Goal: Task Accomplishment & Management: Manage account settings

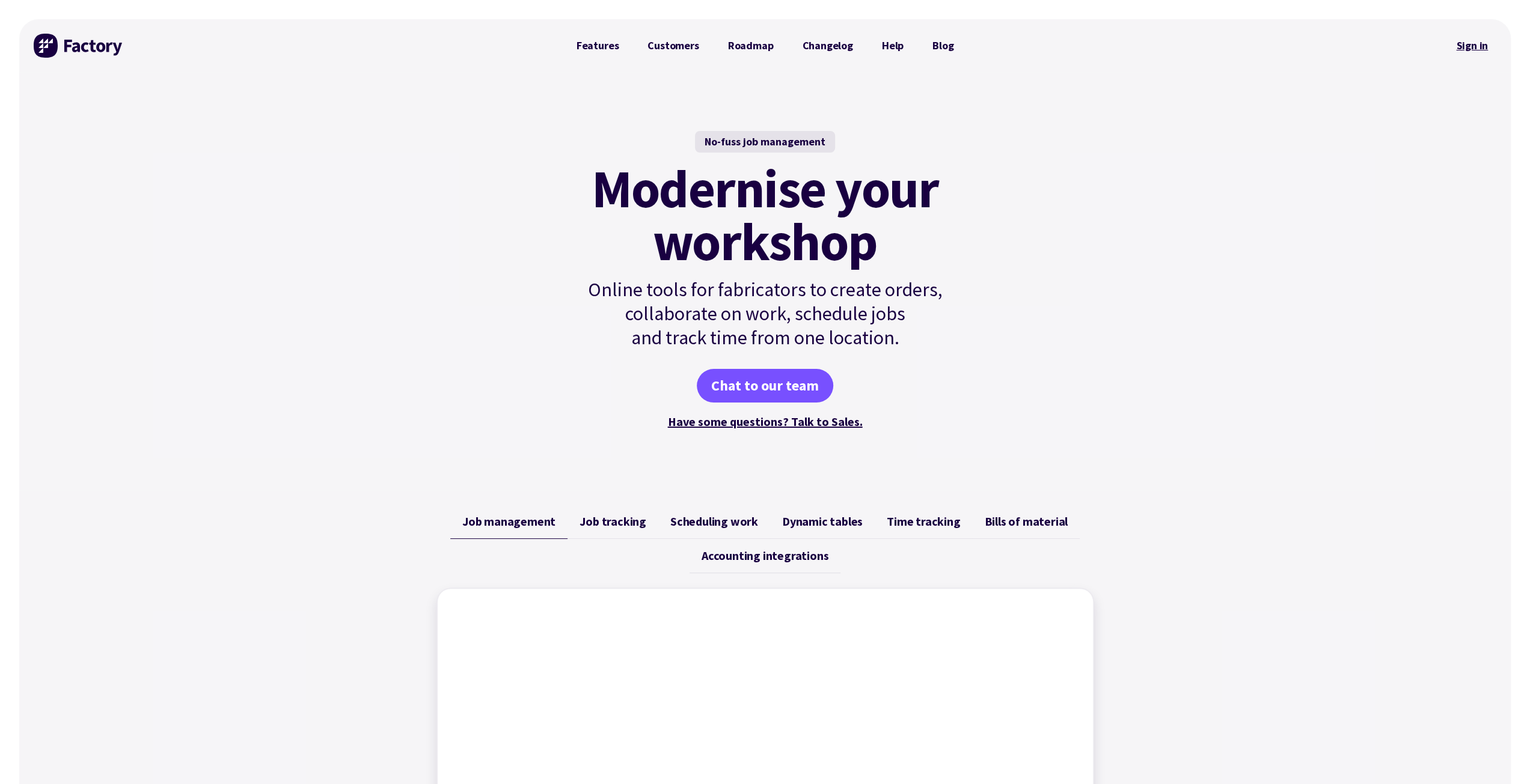
click at [1469, 46] on link "Sign in" at bounding box center [1472, 46] width 49 height 27
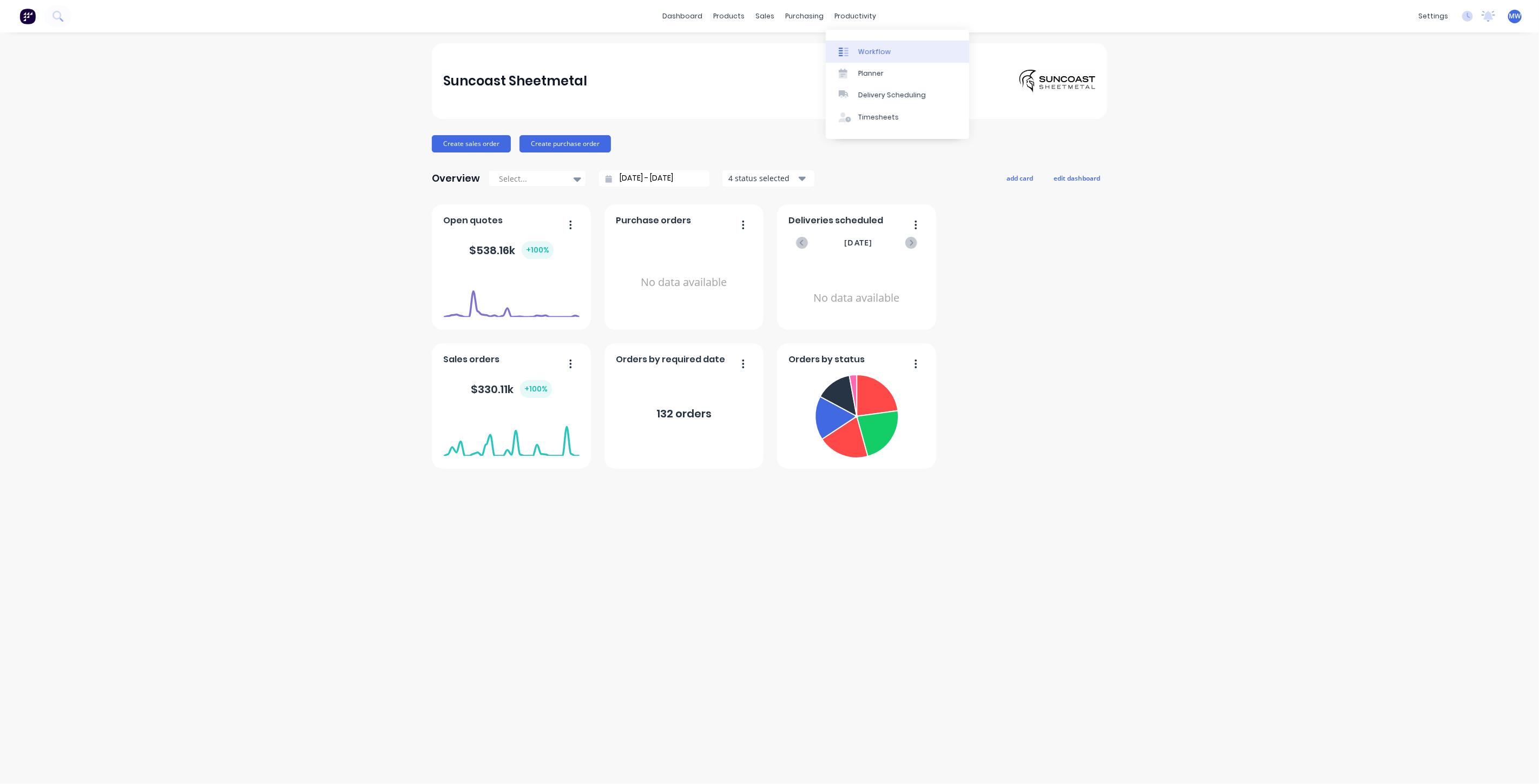
click at [866, 51] on div "Workflow" at bounding box center [874, 52] width 32 height 10
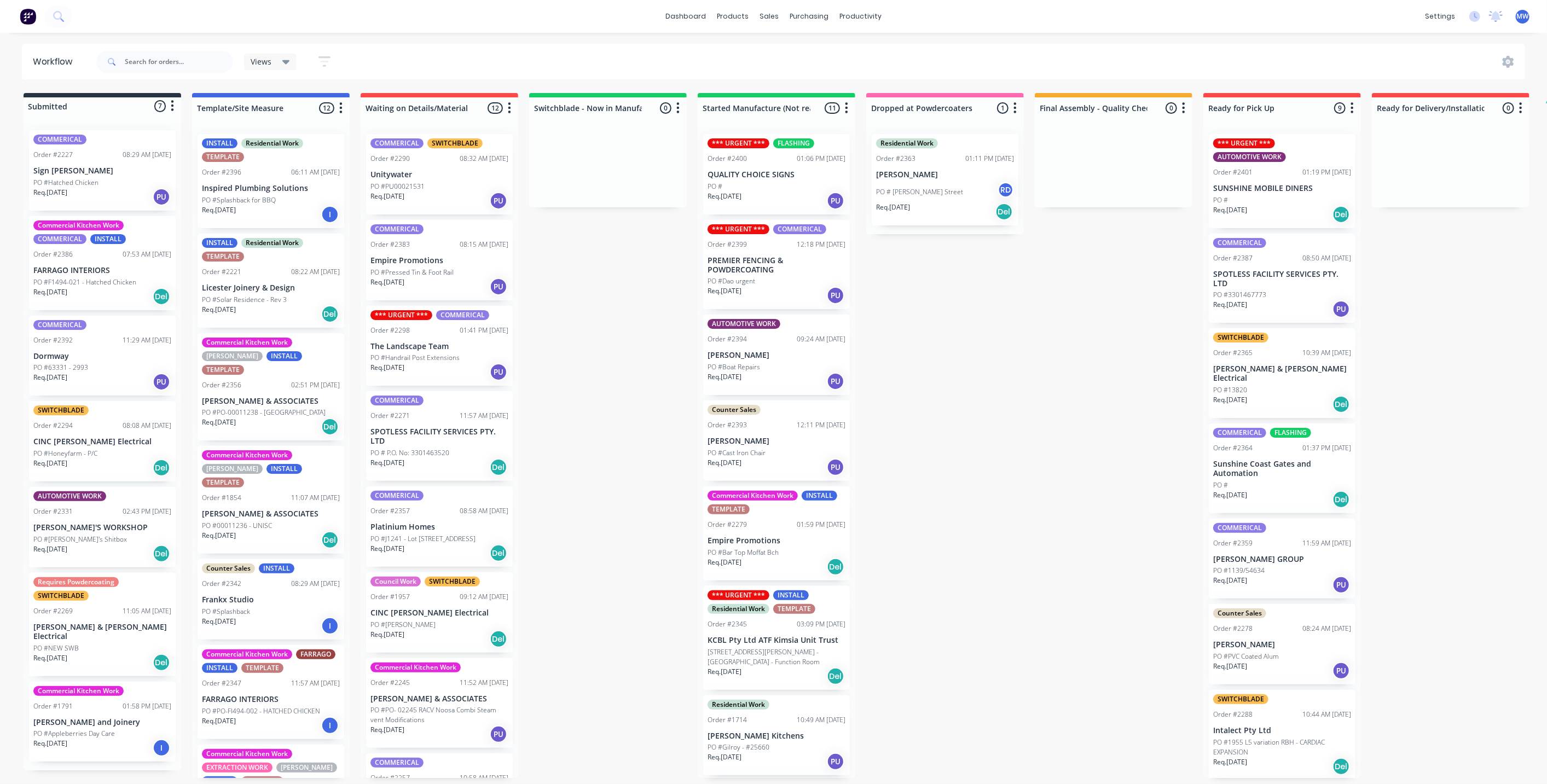
click at [631, 282] on div "Submitted 7 Status colour #273444 hex #273444 Save Cancel Summaries Total order…" at bounding box center [904, 435] width 1825 height 685
click at [552, 330] on div "Submitted 7 Status colour #273444 hex #273444 Save Cancel Summaries Total order…" at bounding box center [904, 435] width 1825 height 685
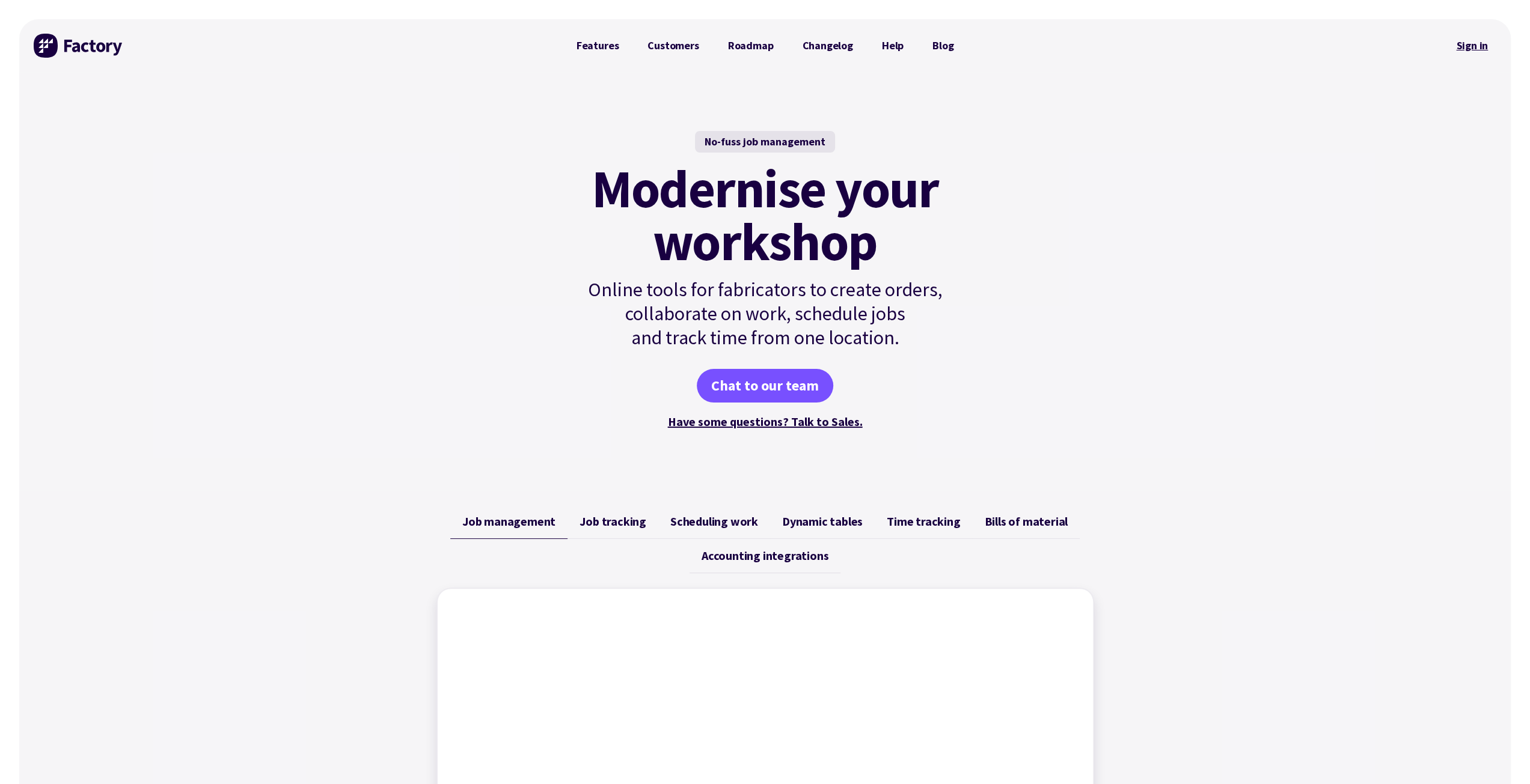
click at [1477, 46] on link "Sign in" at bounding box center [1472, 46] width 49 height 27
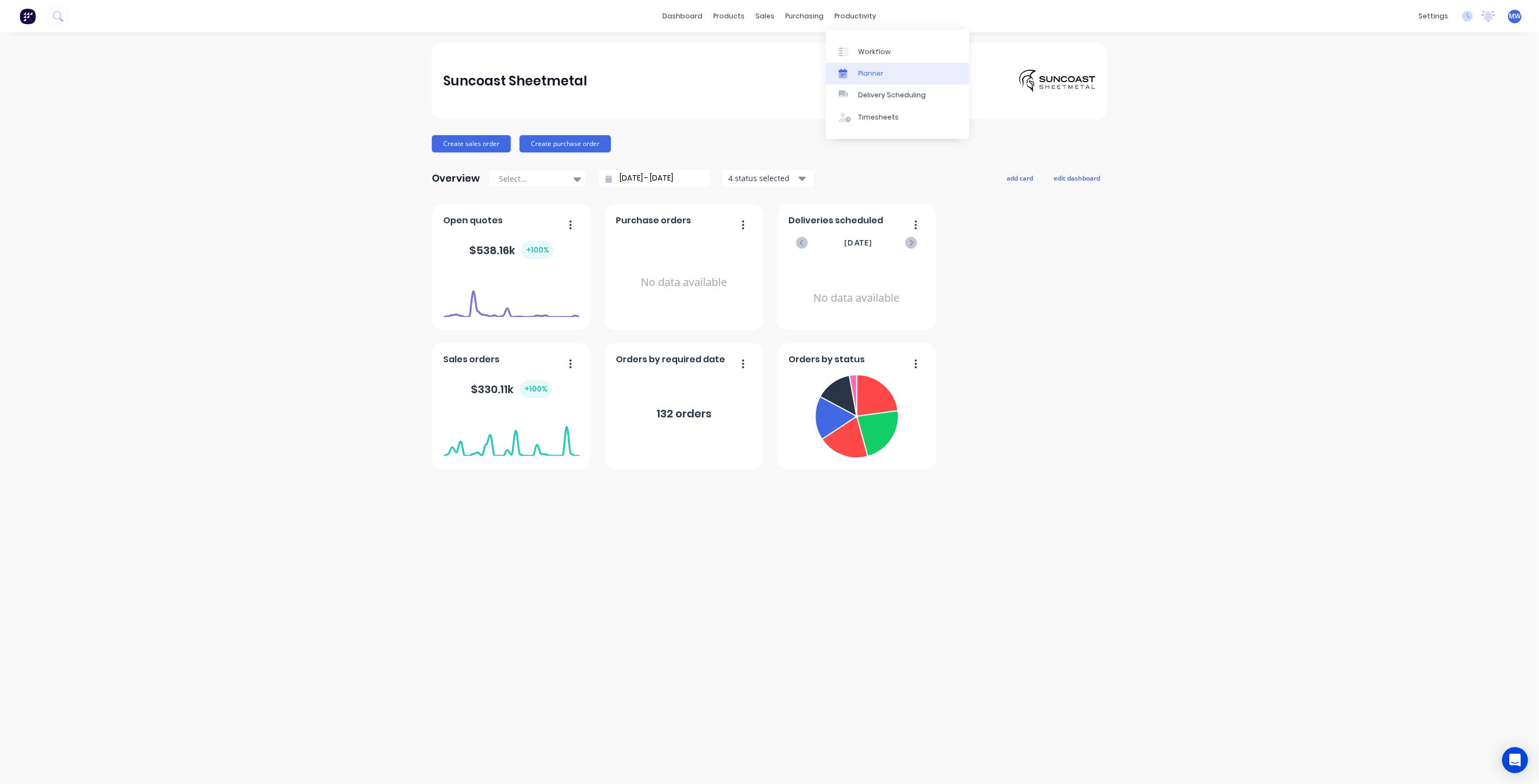
click at [887, 71] on link "Planner" at bounding box center [897, 73] width 143 height 22
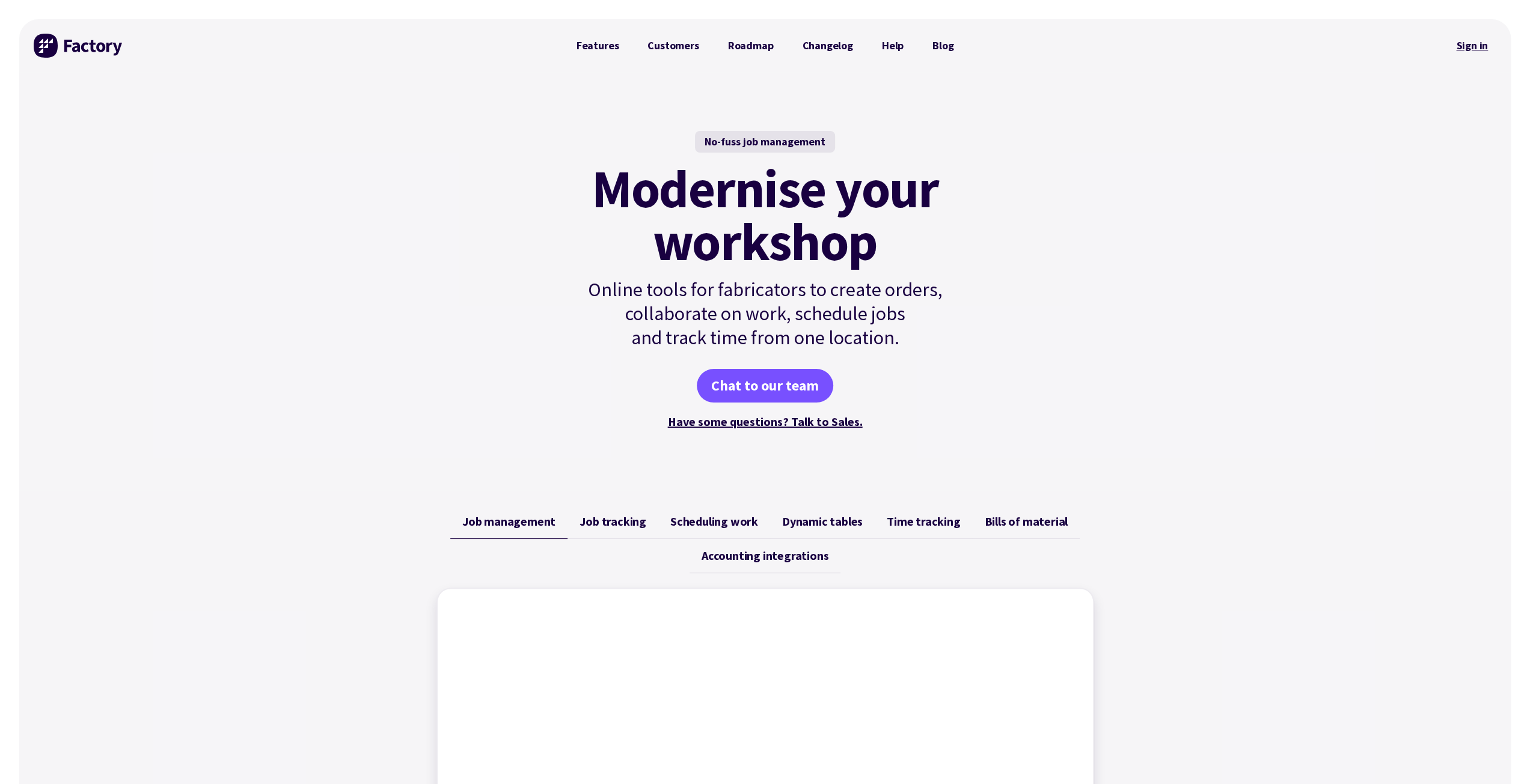
click at [1471, 43] on link "Sign in" at bounding box center [1472, 46] width 49 height 27
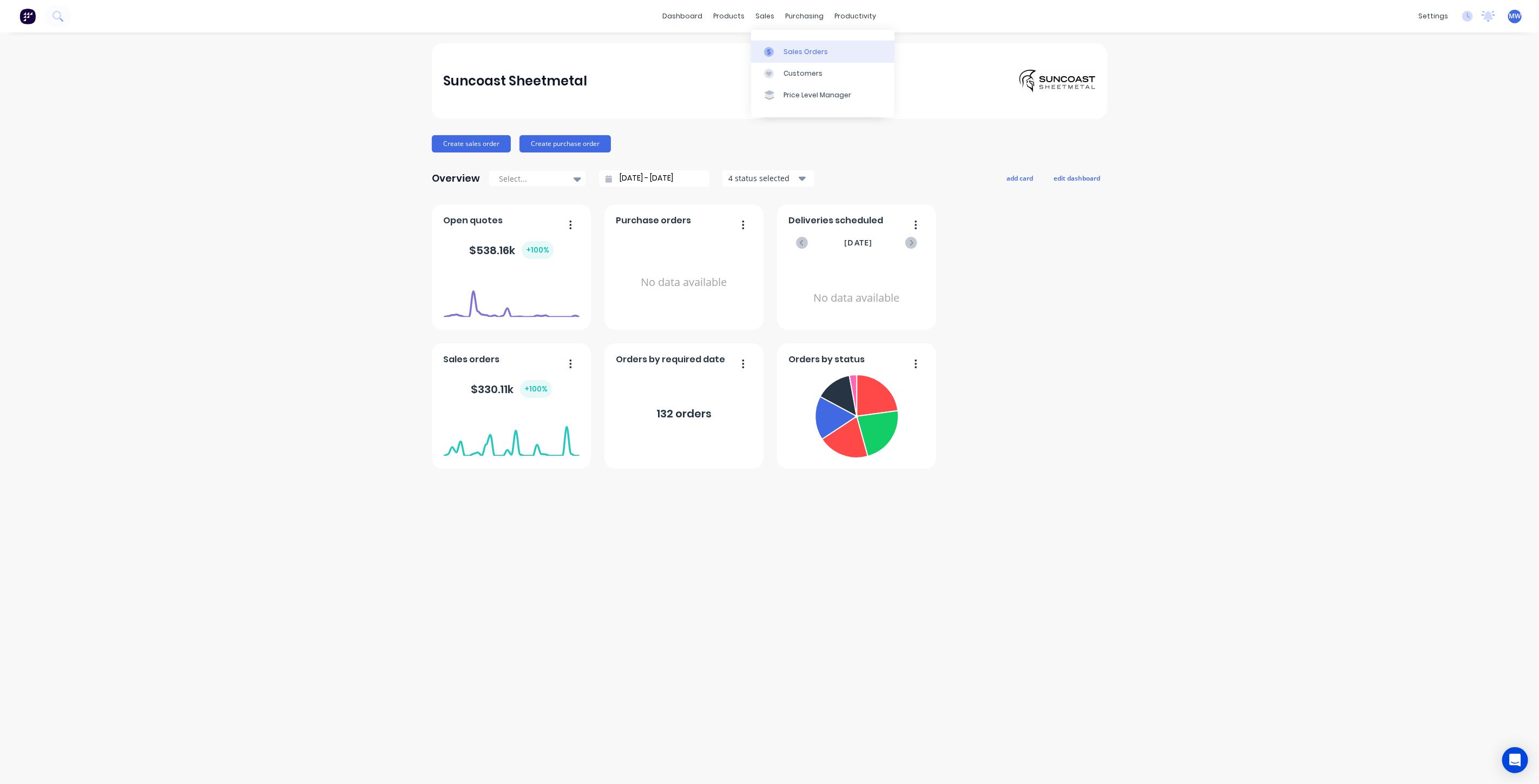
click at [794, 49] on div "Sales Orders" at bounding box center [806, 52] width 45 height 10
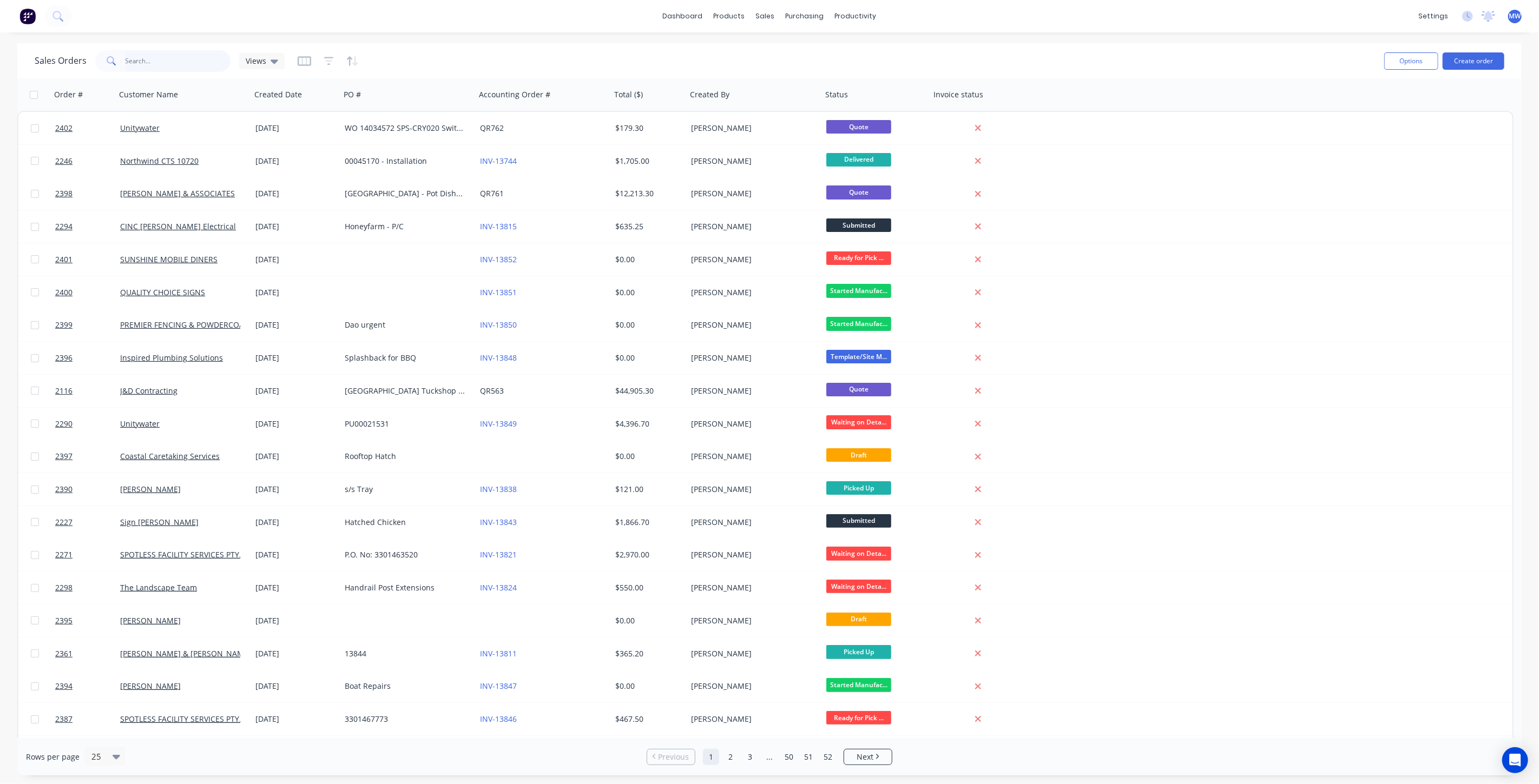
click at [183, 62] on input "text" at bounding box center [178, 61] width 106 height 22
type input "2380"
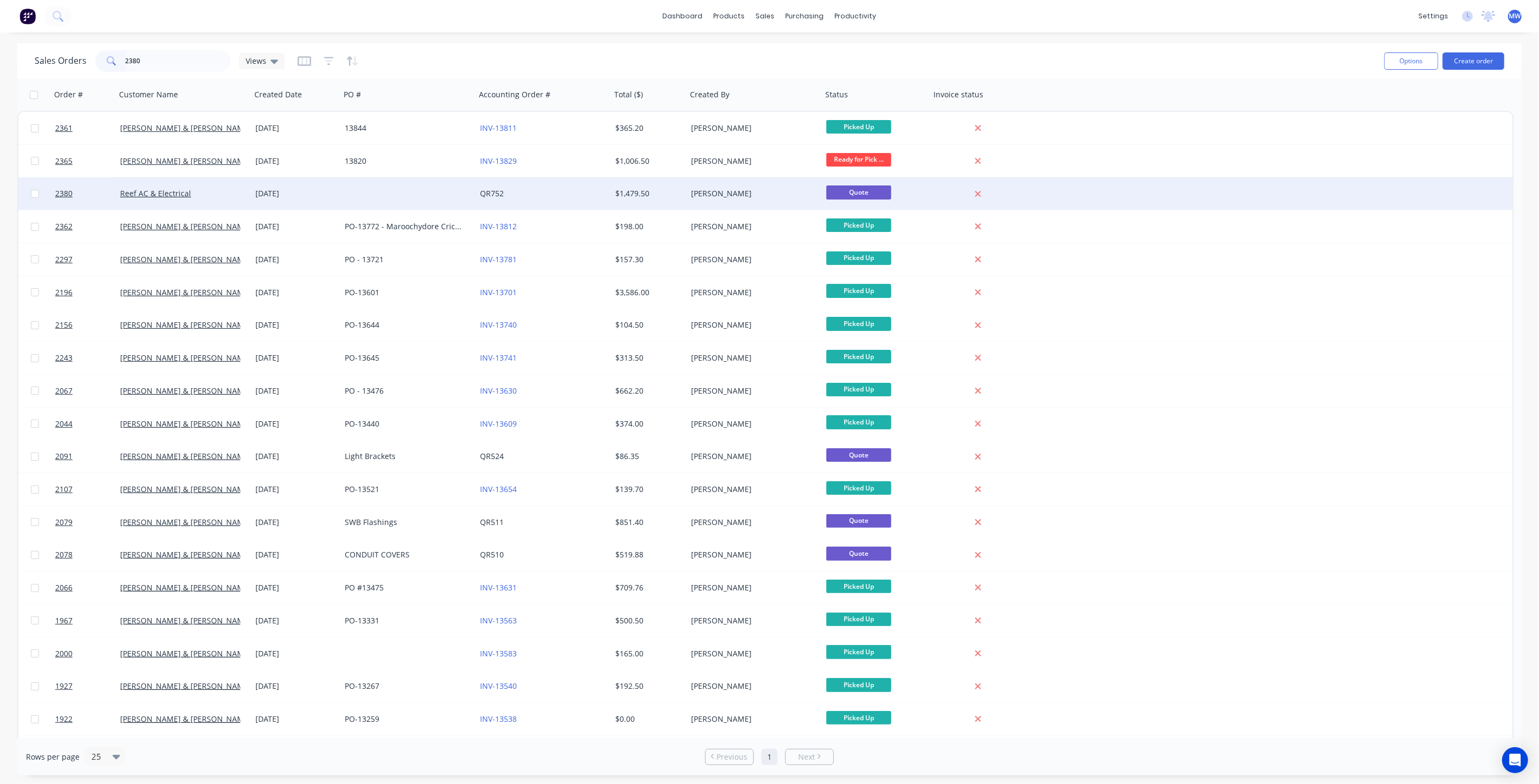
click at [233, 201] on div "Reef AC & Electrical" at bounding box center [183, 193] width 135 height 32
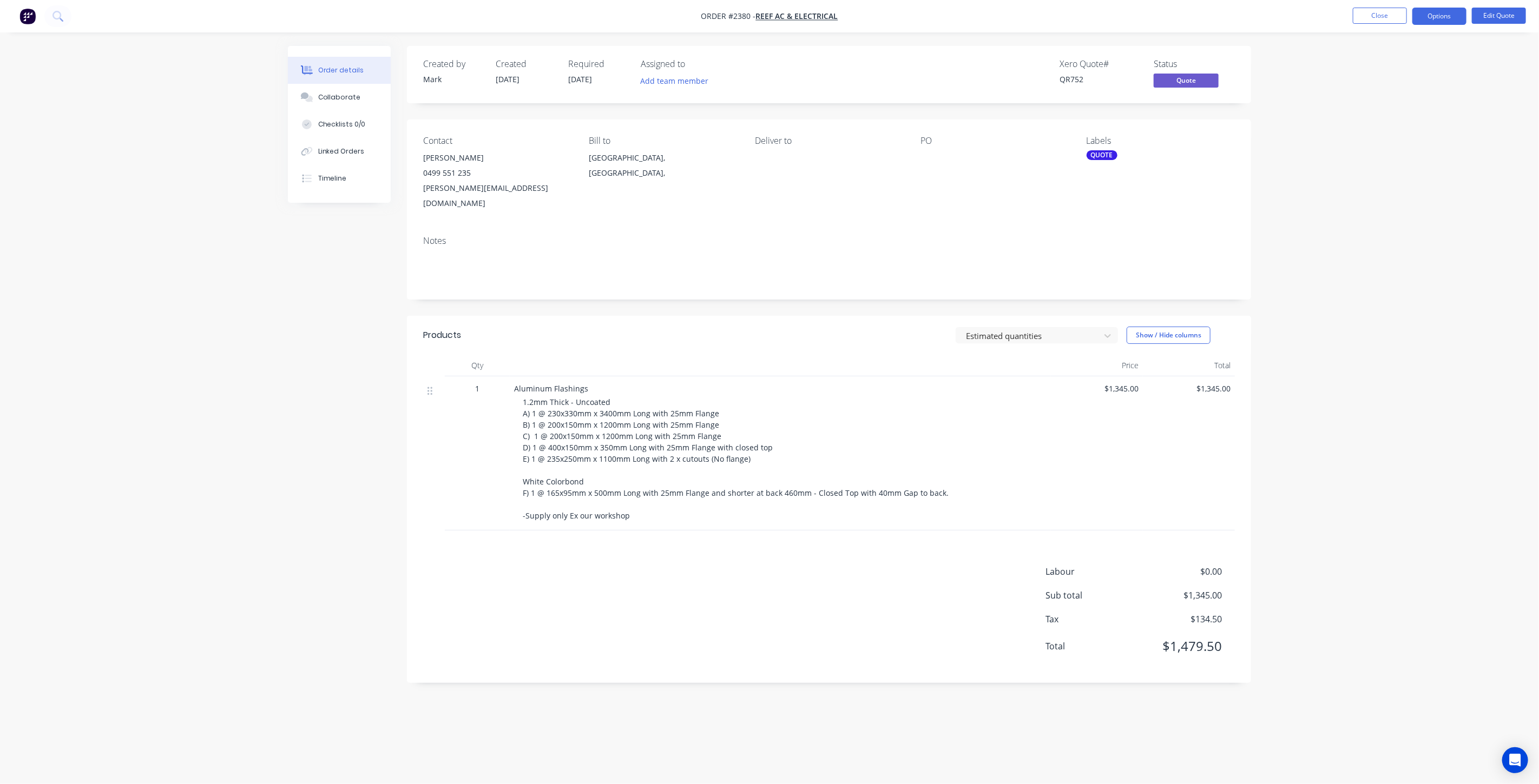
click at [1355, 246] on div "Order details Collaborate Checklists 0/0 Linked Orders Timeline Order details C…" at bounding box center [769, 392] width 1539 height 784
click at [1432, 19] on button "Options" at bounding box center [1439, 16] width 54 height 17
click at [1415, 132] on div "Convert to Order" at bounding box center [1407, 130] width 99 height 16
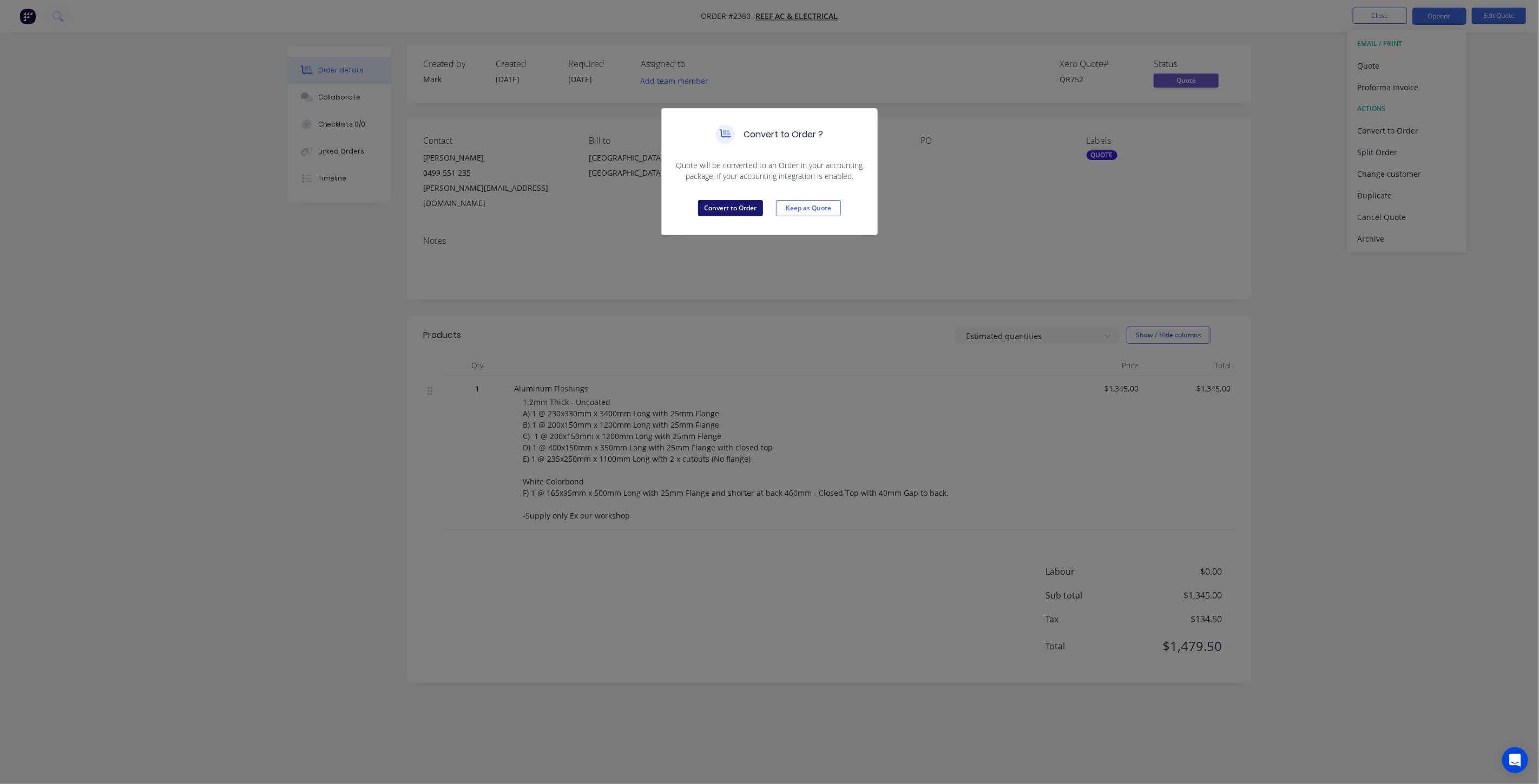
click at [736, 208] on button "Convert to Order" at bounding box center [730, 209] width 65 height 16
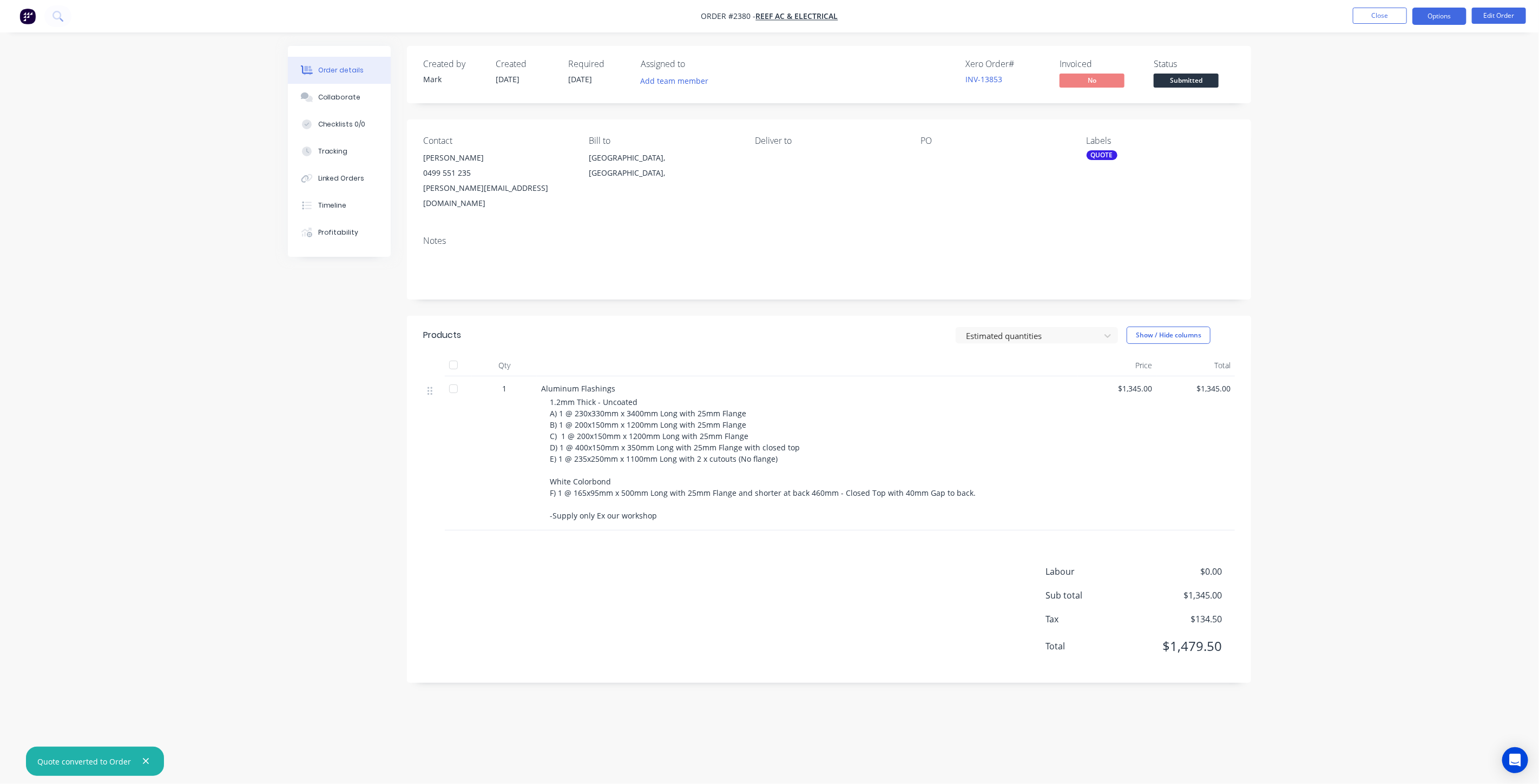
click at [1443, 19] on button "Options" at bounding box center [1439, 16] width 54 height 17
click at [1398, 130] on div "Work Order" at bounding box center [1407, 130] width 99 height 16
click at [1391, 112] on div "Without pricing" at bounding box center [1407, 108] width 99 height 16
click at [1337, 94] on div "Order details Collaborate Checklists 0/0 Tracking Linked Orders Timeline Profit…" at bounding box center [769, 392] width 1539 height 784
click at [1094, 158] on div "QUOTE" at bounding box center [1101, 155] width 31 height 10
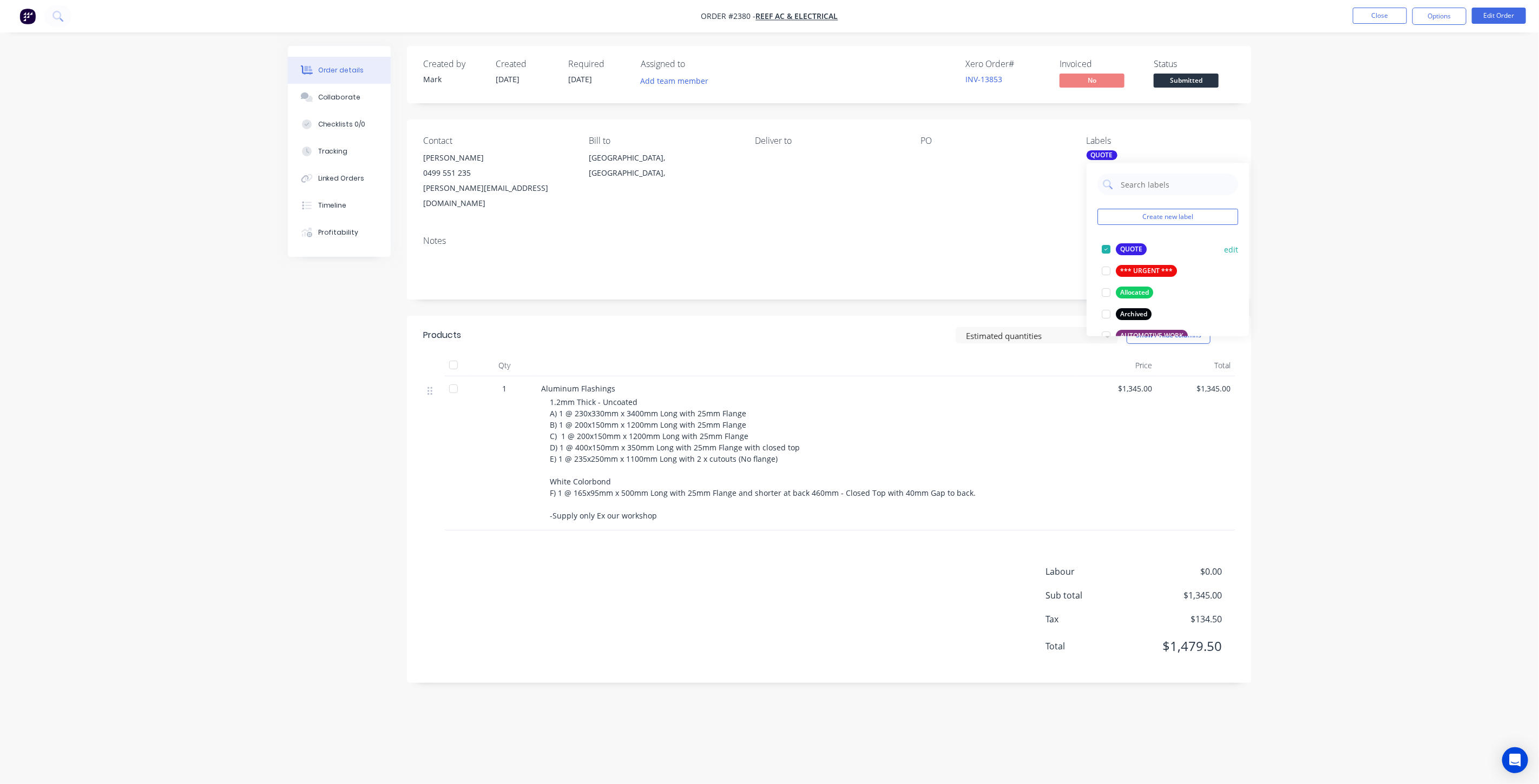
click at [1105, 250] on div at bounding box center [1106, 250] width 22 height 22
click at [1105, 255] on div at bounding box center [1106, 252] width 22 height 22
click at [1105, 281] on div at bounding box center [1106, 278] width 22 height 22
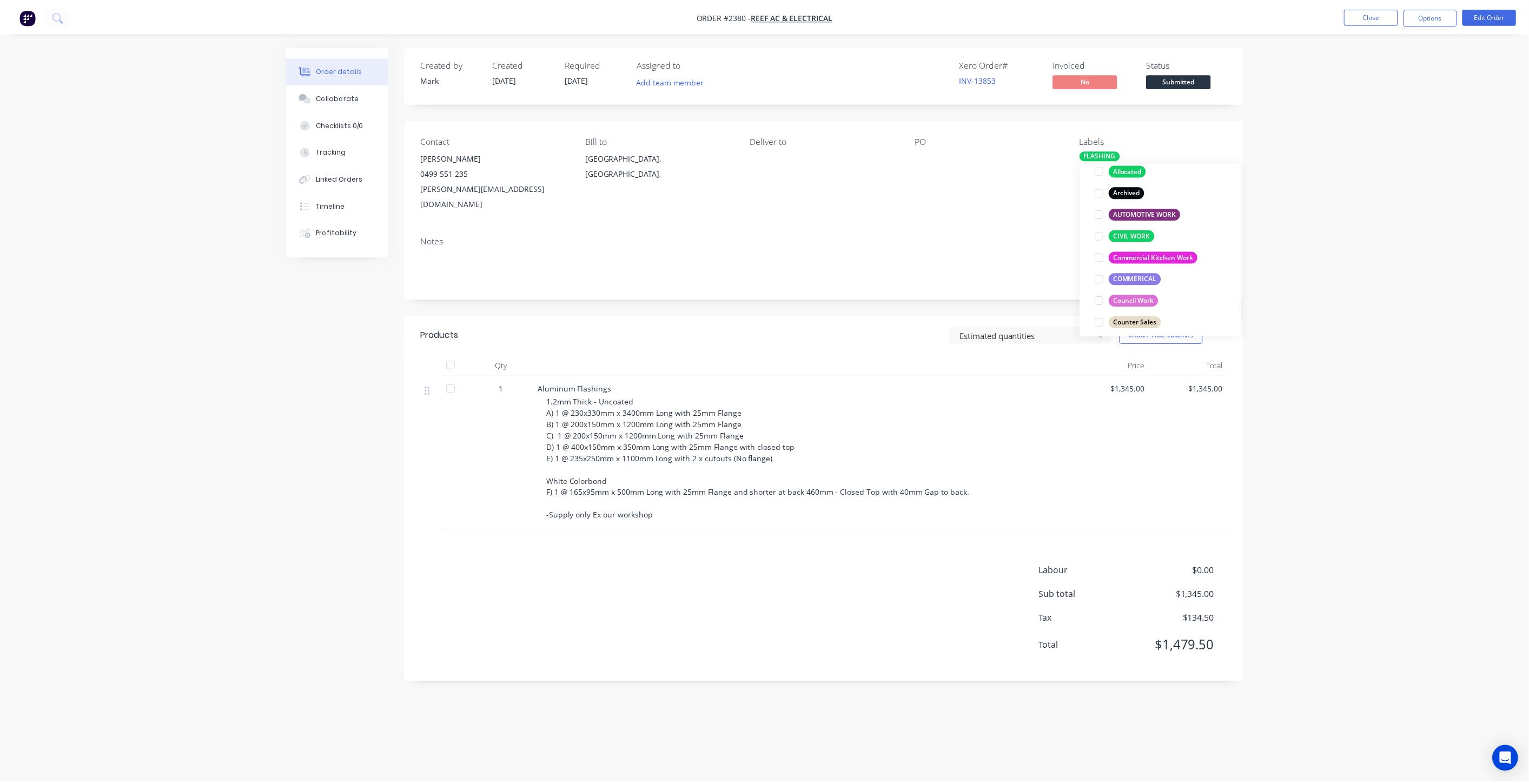
scroll to position [0, 0]
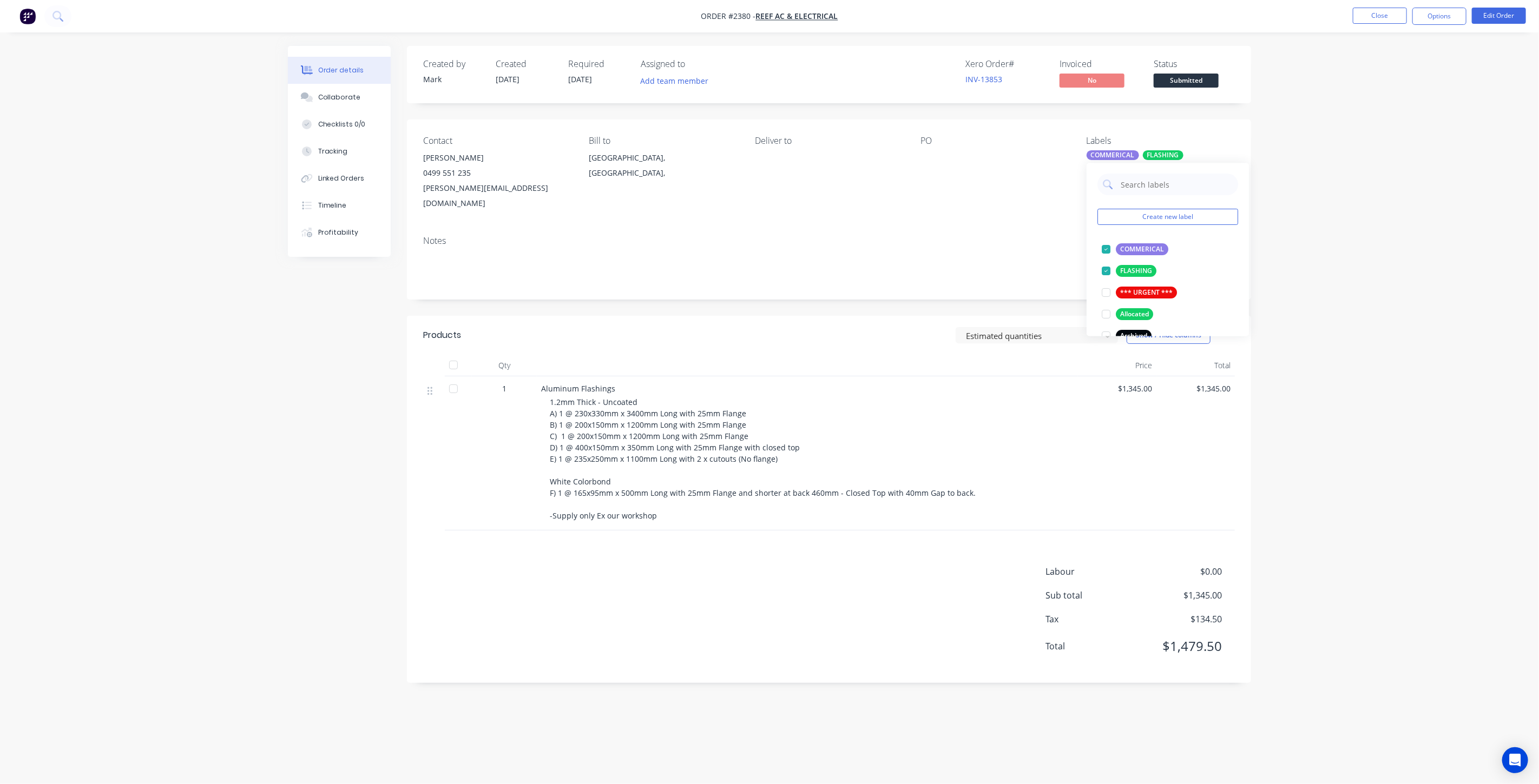
click at [1377, 169] on div "Order details Collaborate Checklists 0/0 Tracking Linked Orders Timeline Profit…" at bounding box center [769, 392] width 1539 height 784
click at [1512, 16] on button "Edit Order" at bounding box center [1499, 16] width 54 height 16
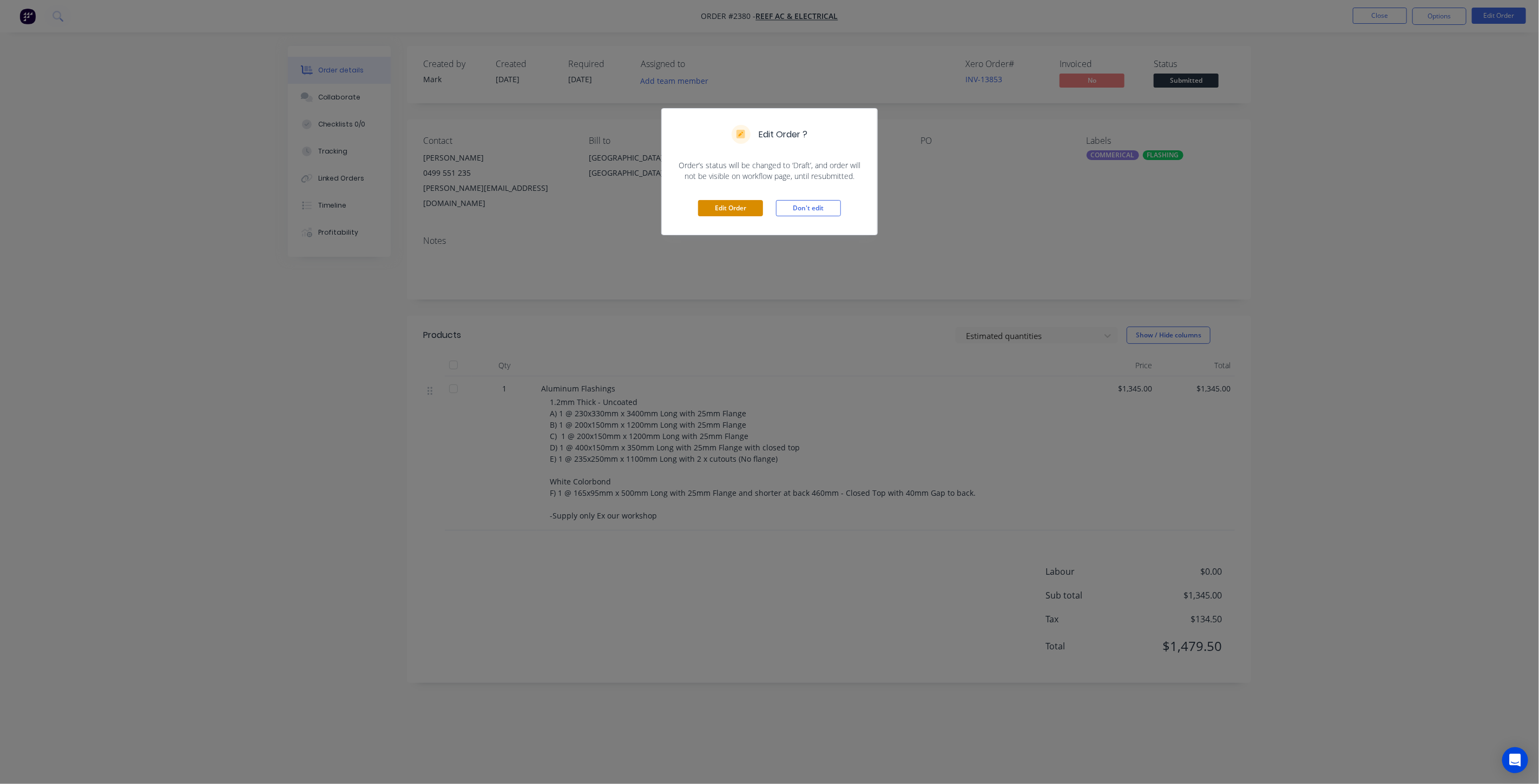
click at [740, 209] on button "Edit Order" at bounding box center [730, 209] width 65 height 16
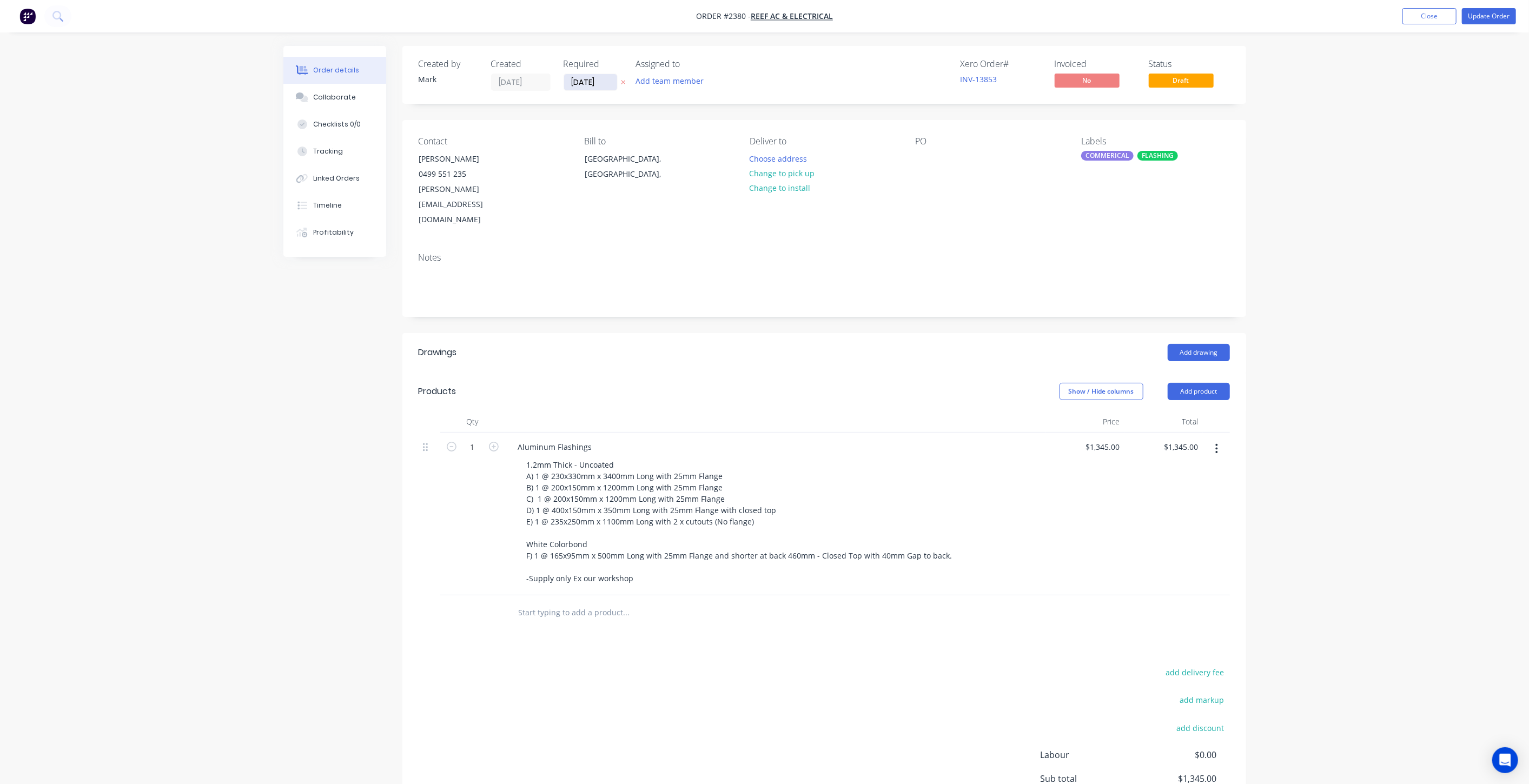
click at [591, 85] on input "[DATE]" at bounding box center [590, 82] width 53 height 16
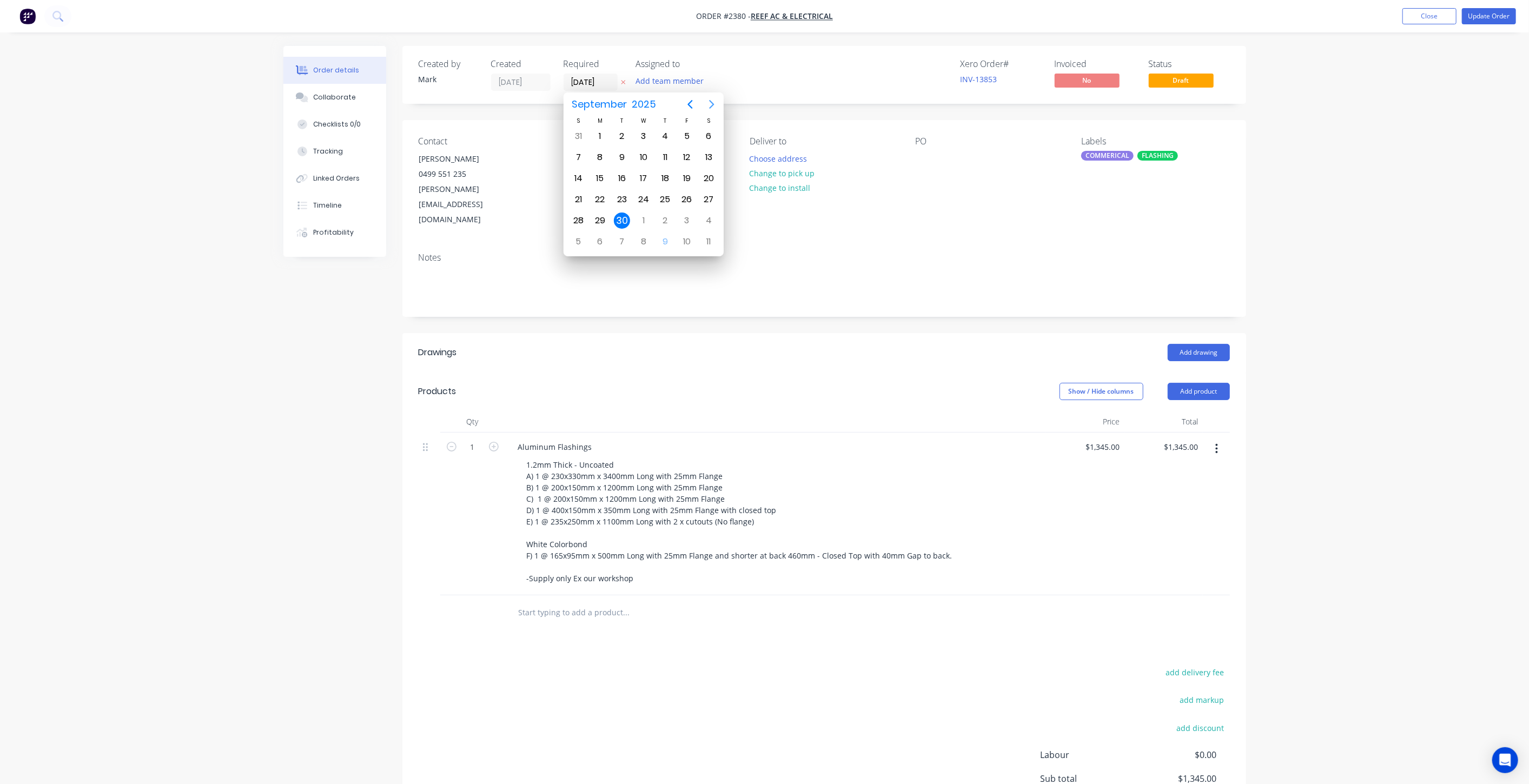
click at [709, 104] on icon "Next page" at bounding box center [711, 104] width 13 height 13
click at [665, 176] on div "16" at bounding box center [665, 178] width 16 height 16
type input "[DATE]"
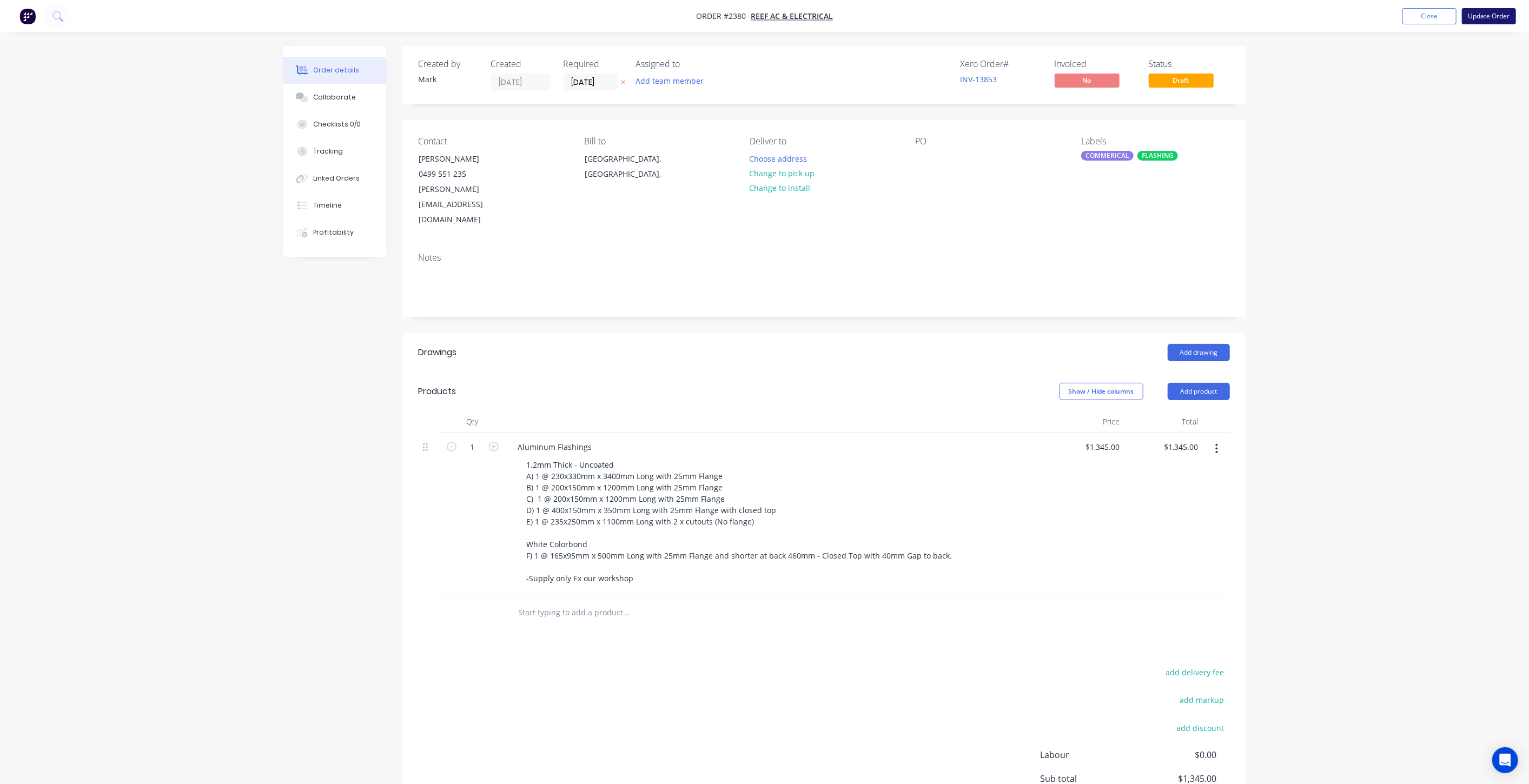
click at [1493, 14] on button "Update Order" at bounding box center [1489, 16] width 54 height 16
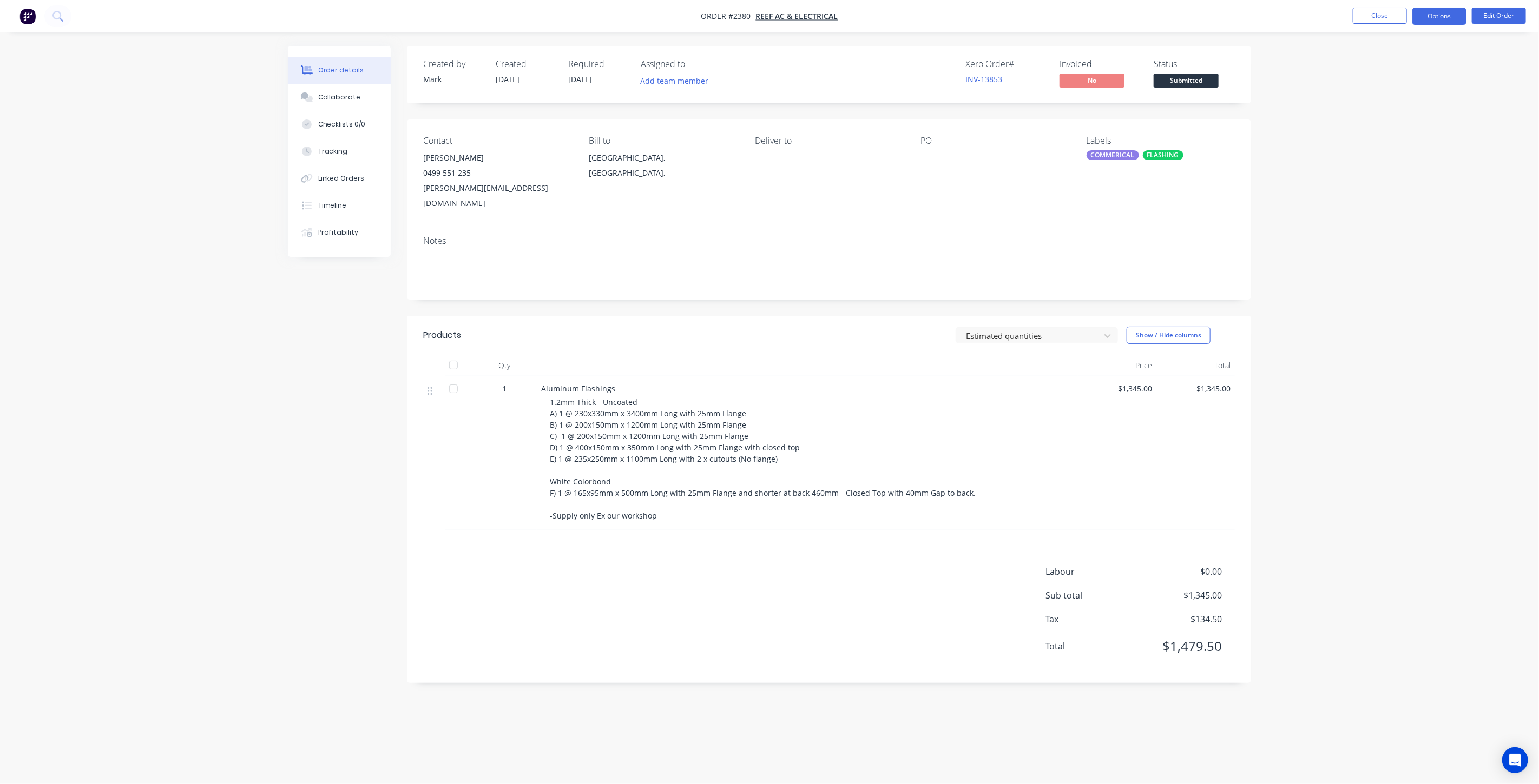
click at [1440, 21] on button "Options" at bounding box center [1439, 16] width 54 height 17
click at [1408, 129] on div "Work Order" at bounding box center [1407, 130] width 99 height 16
click at [1398, 115] on div "Without pricing" at bounding box center [1407, 108] width 99 height 16
click at [334, 106] on button "Collaborate" at bounding box center [340, 97] width 103 height 27
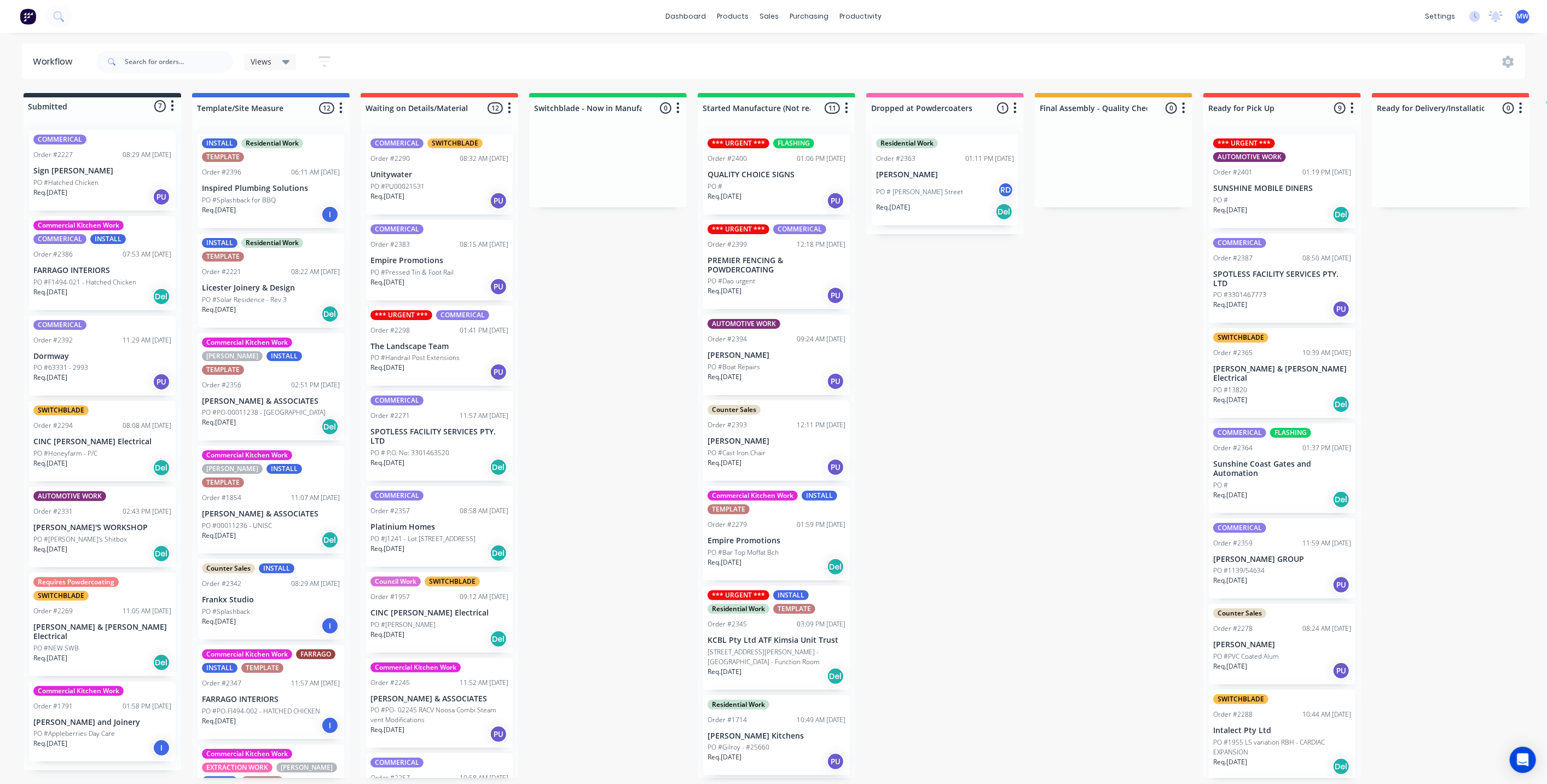
click at [1009, 399] on div "Submitted 7 Status colour #273444 hex #273444 Save Cancel Summaries Total order…" at bounding box center [904, 435] width 1825 height 685
click at [586, 290] on div "Submitted 7 Status colour #273444 hex #273444 Save Cancel Summaries Total order…" at bounding box center [904, 435] width 1825 height 685
click at [557, 355] on div "Submitted 7 Status colour #273444 hex #273444 Save Cancel Summaries Total order…" at bounding box center [904, 435] width 1825 height 685
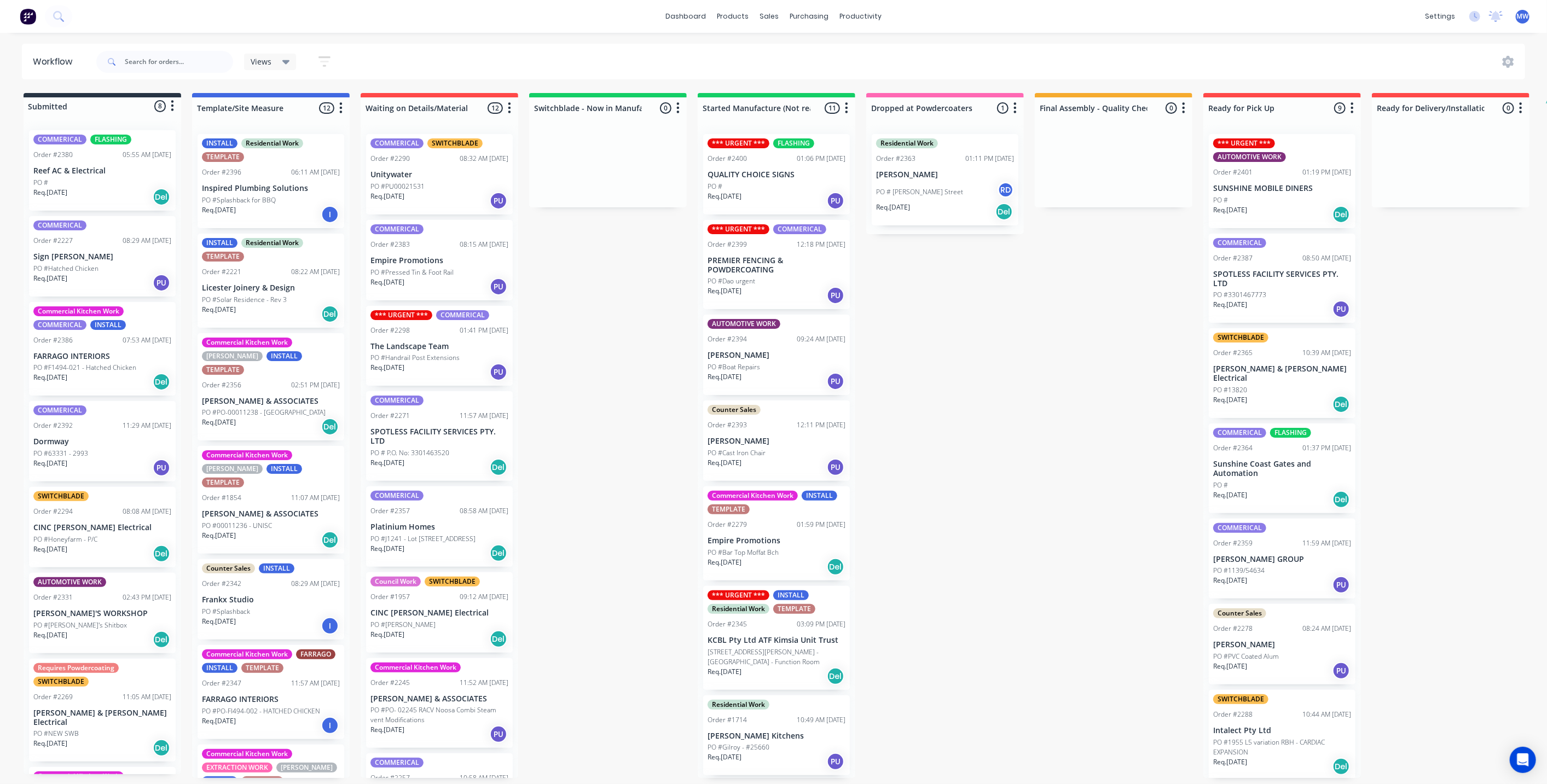
click at [144, 178] on div "PO #" at bounding box center [102, 182] width 138 height 10
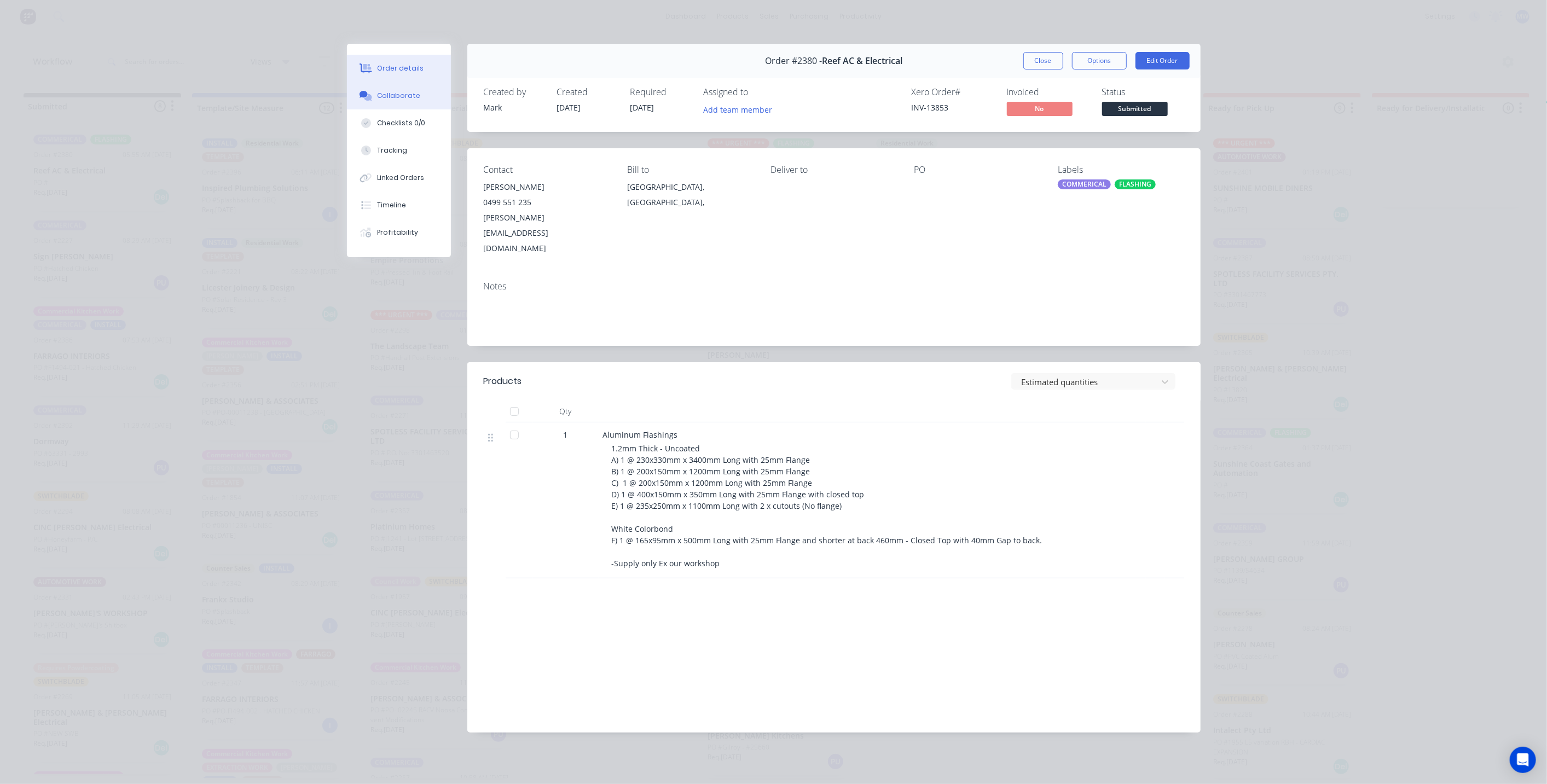
click at [419, 101] on button "Collaborate" at bounding box center [399, 95] width 104 height 27
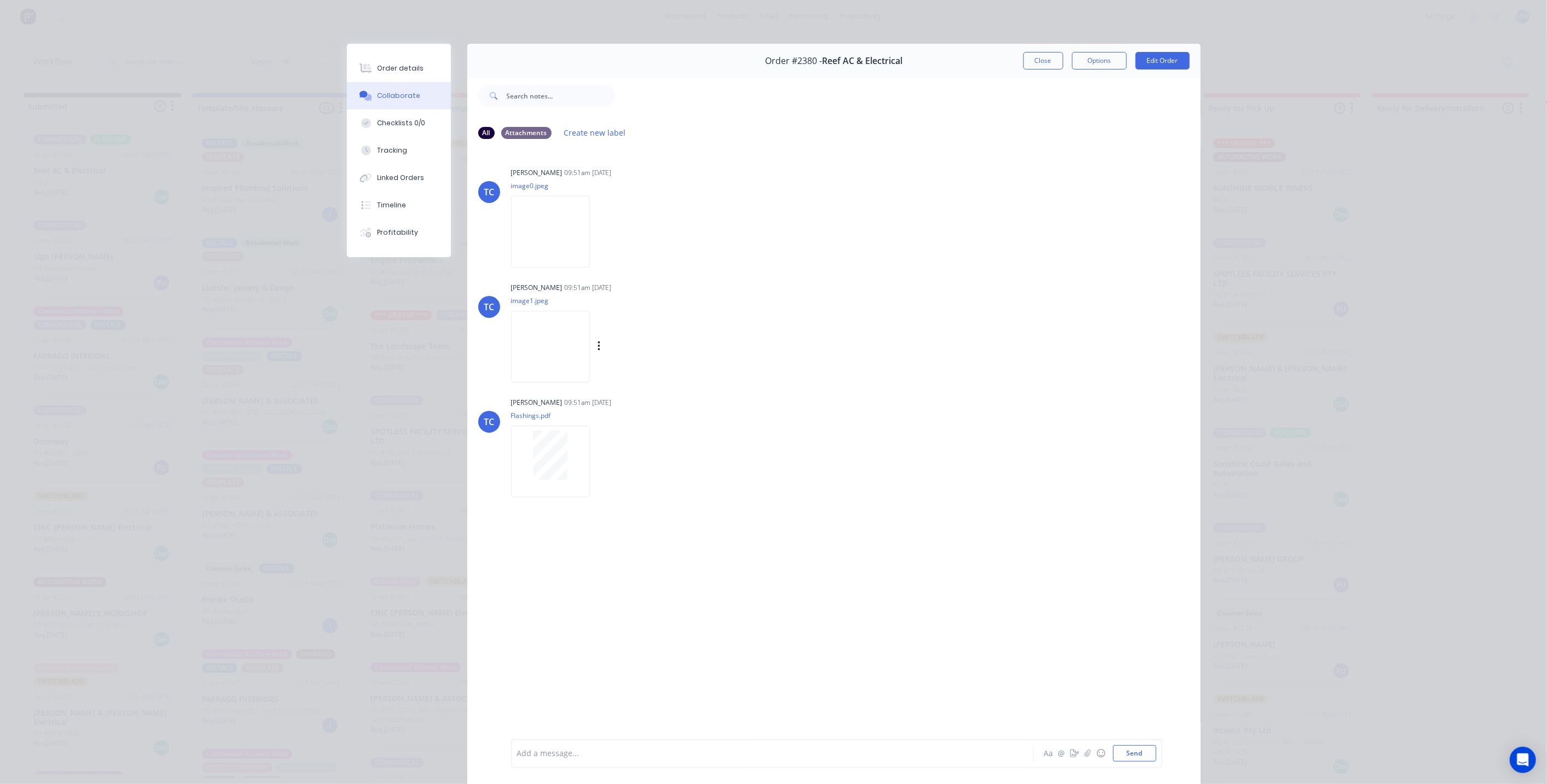
click at [569, 338] on img at bounding box center [551, 346] width 79 height 71
click at [1038, 62] on button "Close" at bounding box center [1044, 60] width 40 height 17
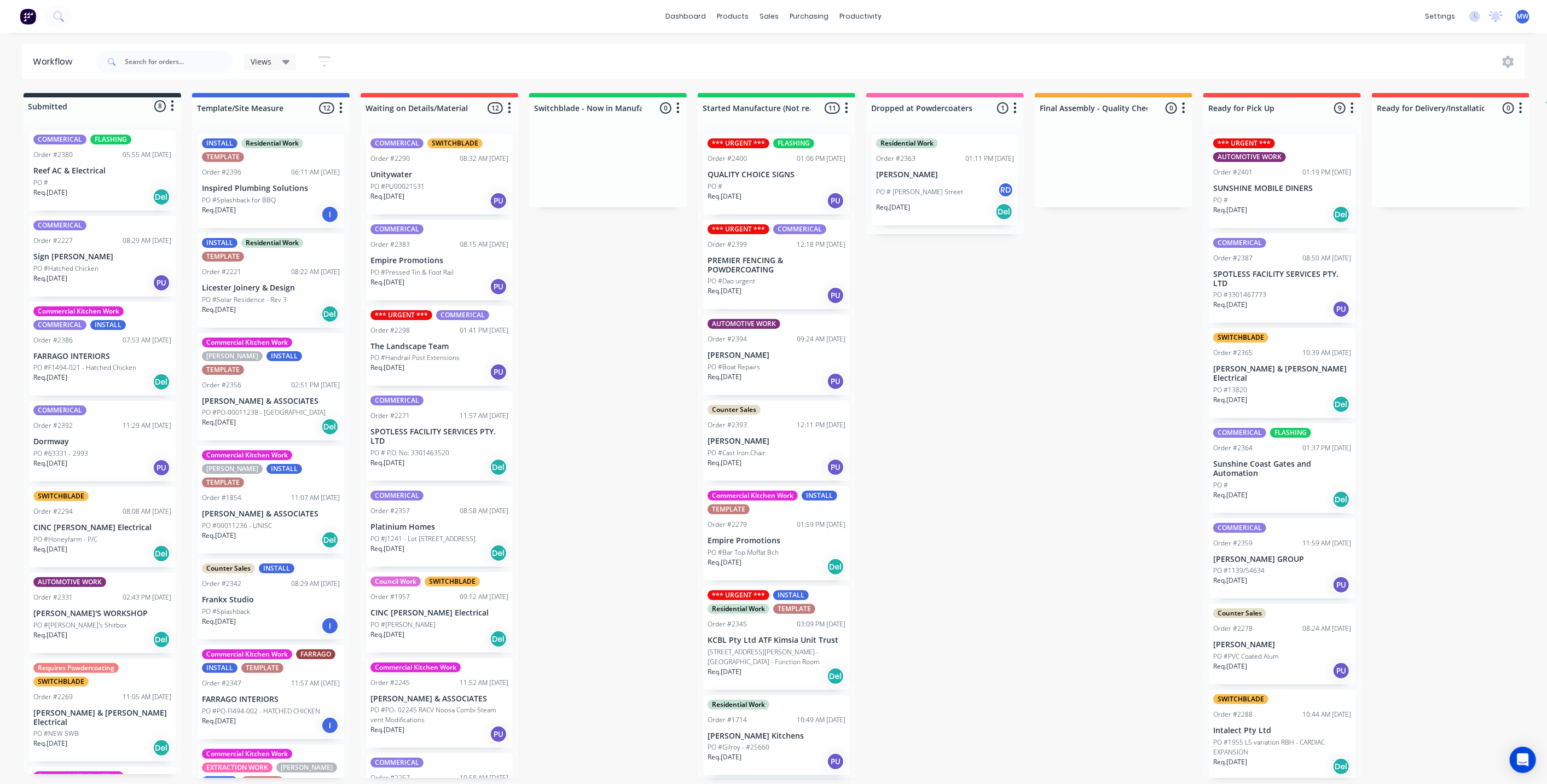
drag, startPoint x: 1024, startPoint y: 360, endPoint x: 542, endPoint y: 26, distance: 586.4
click at [1022, 360] on div "Submitted 8 Status colour #273444 hex #273444 Save Cancel Summaries Total order…" at bounding box center [904, 435] width 1825 height 685
